Goal: Task Accomplishment & Management: Use online tool/utility

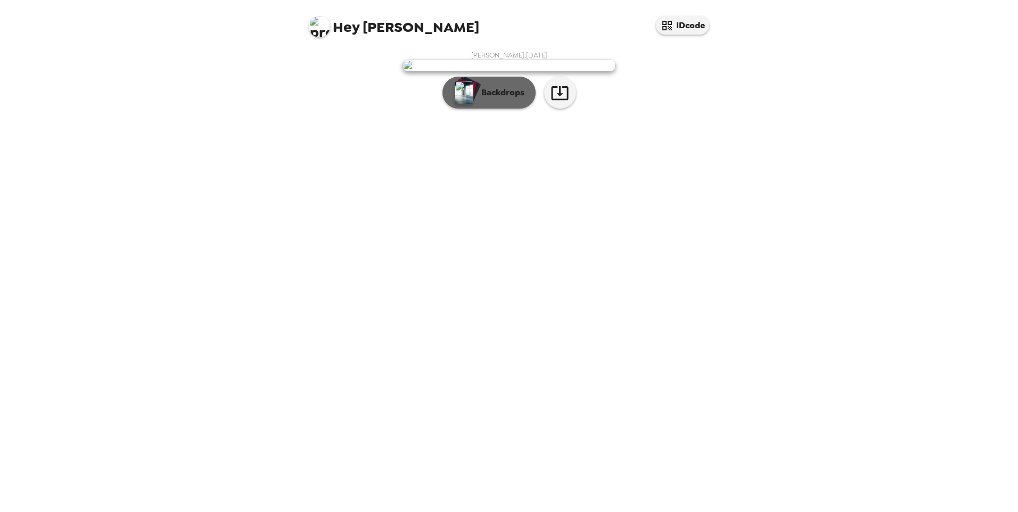
click at [502, 99] on p "Backdrops" at bounding box center [500, 92] width 48 height 13
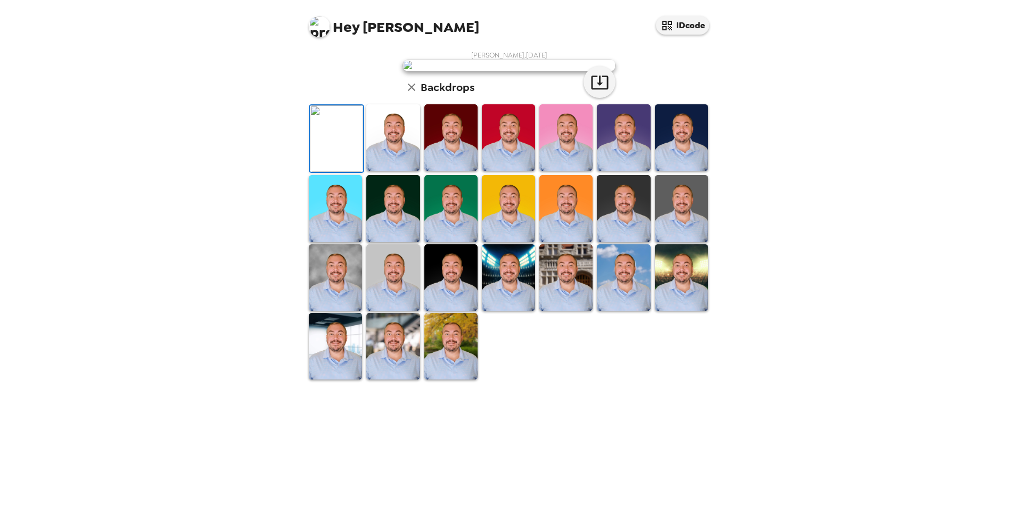
click at [559, 171] on img at bounding box center [566, 137] width 53 height 67
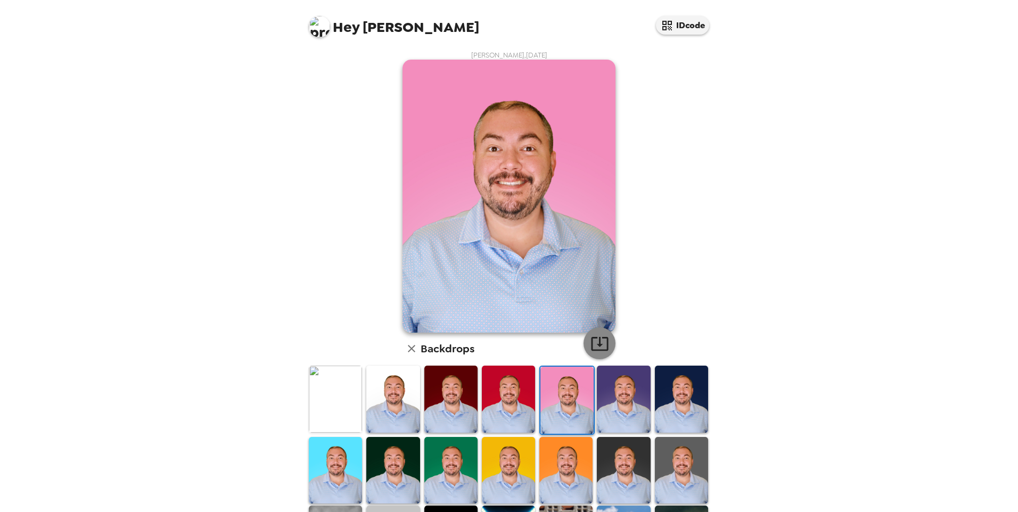
click at [594, 341] on icon "button" at bounding box center [600, 343] width 19 height 19
